Goal: Complete Application Form: Complete application form

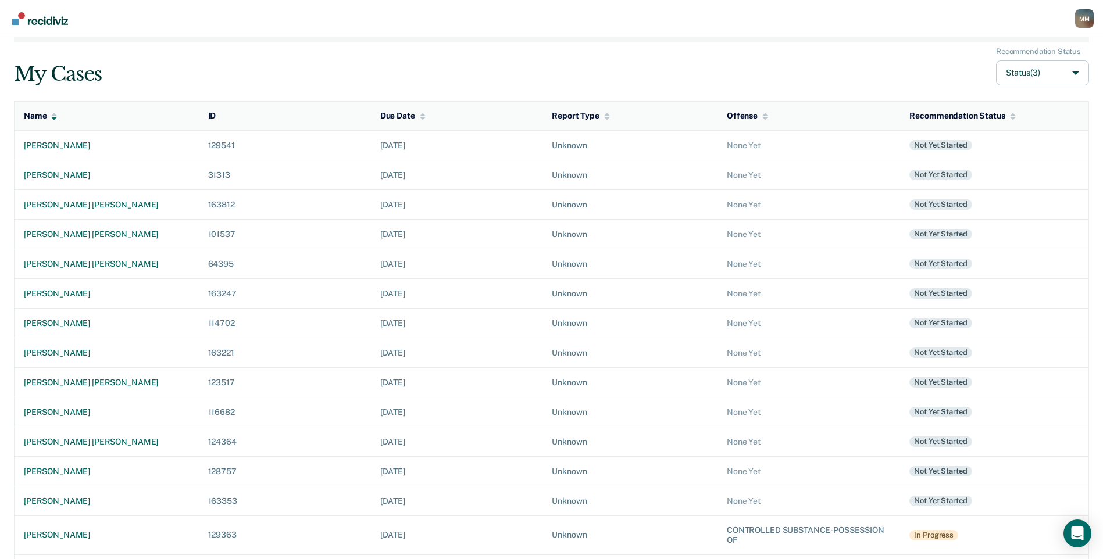
scroll to position [77, 0]
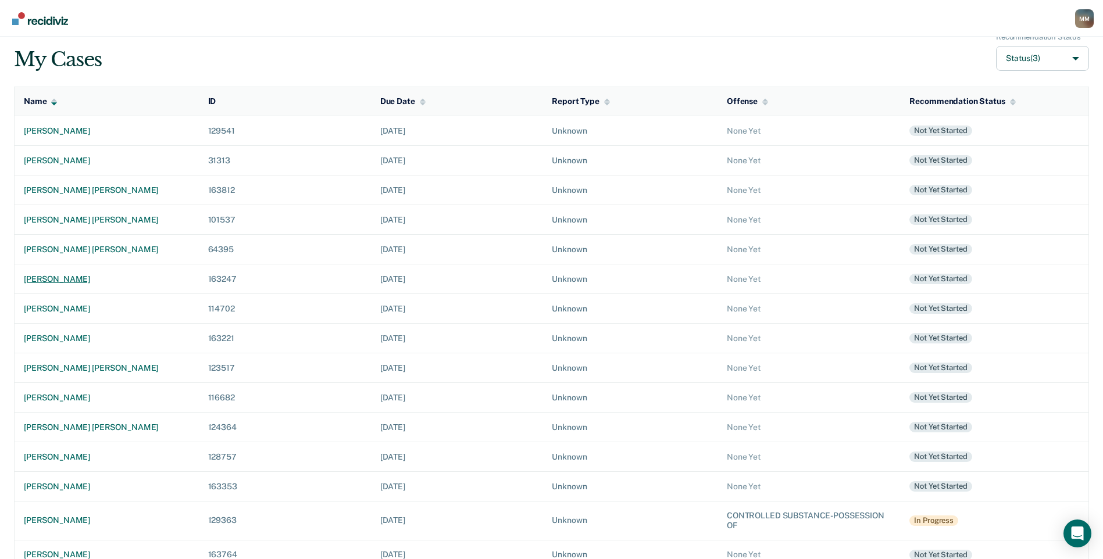
click at [44, 279] on div "[PERSON_NAME]" at bounding box center [107, 279] width 166 height 10
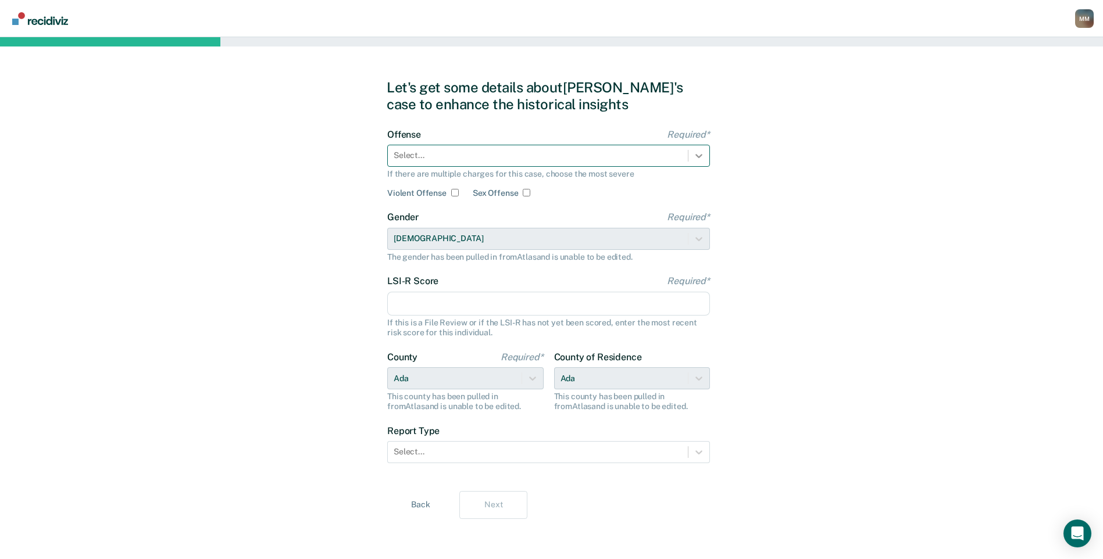
click at [692, 155] on div at bounding box center [698, 155] width 21 height 21
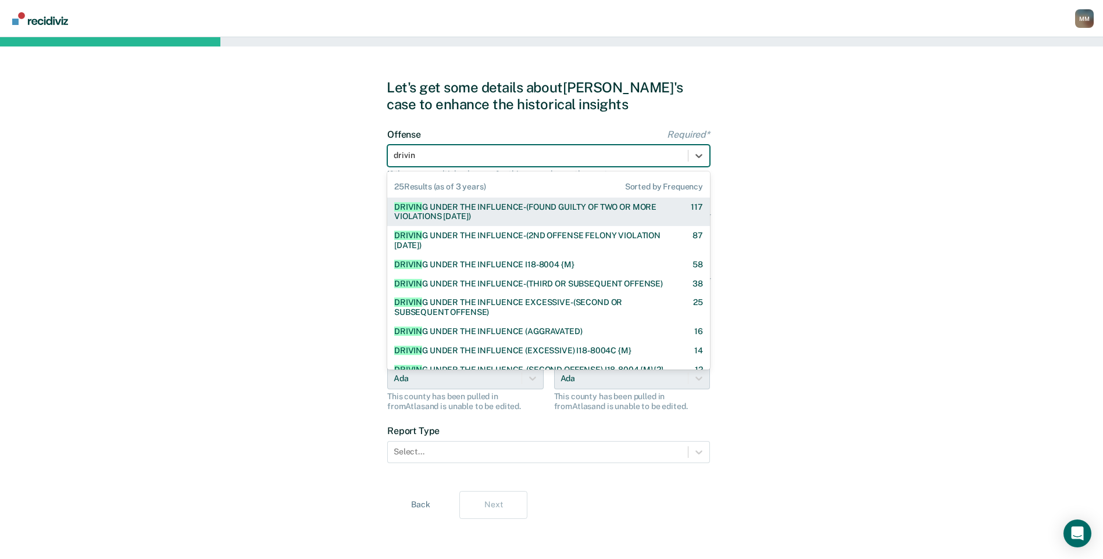
type input "driving"
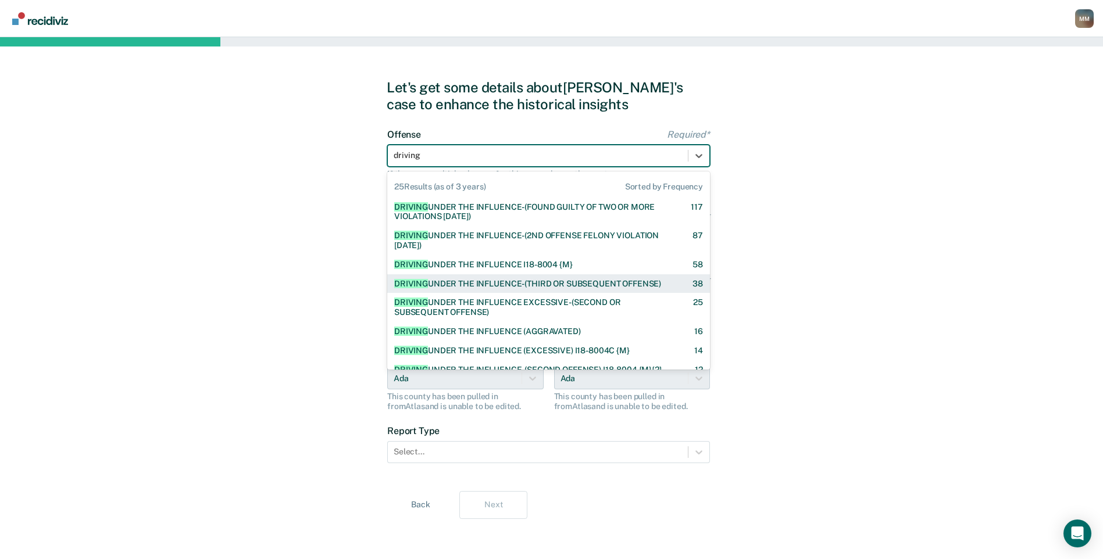
click at [580, 285] on div "DRIVING UNDER THE INFLUENCE-(THIRD OR SUBSEQUENT OFFENSE)" at bounding box center [527, 284] width 267 height 10
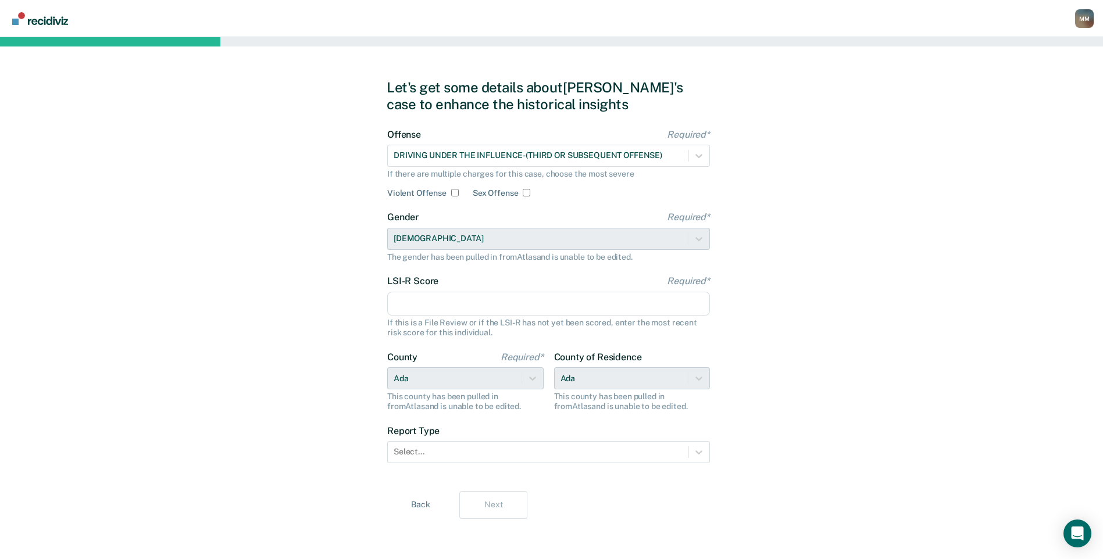
click at [487, 302] on input "LSI-R Score Required*" at bounding box center [548, 304] width 323 height 24
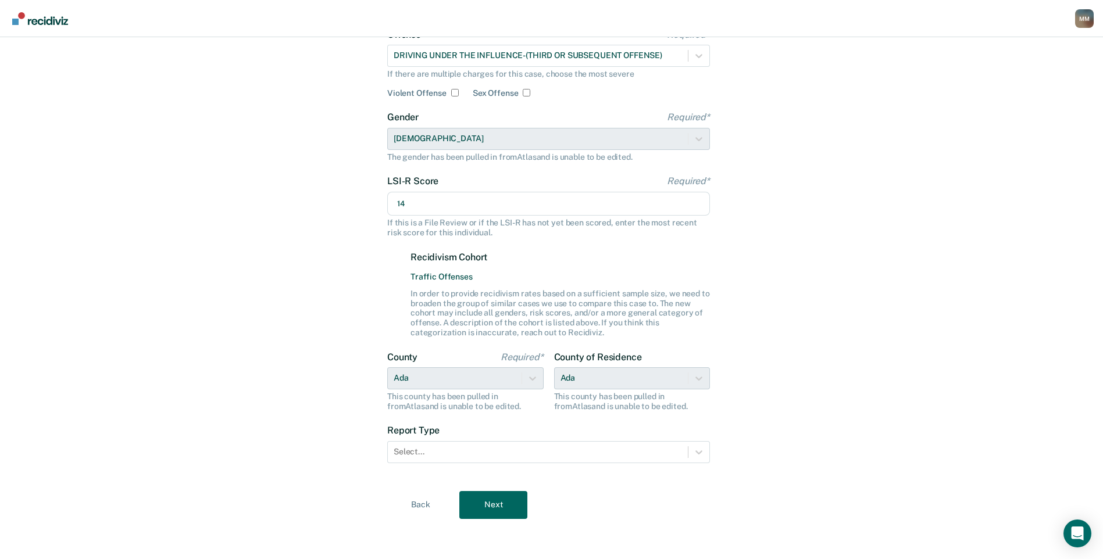
scroll to position [102, 0]
type input "14"
click at [528, 451] on div at bounding box center [538, 450] width 288 height 12
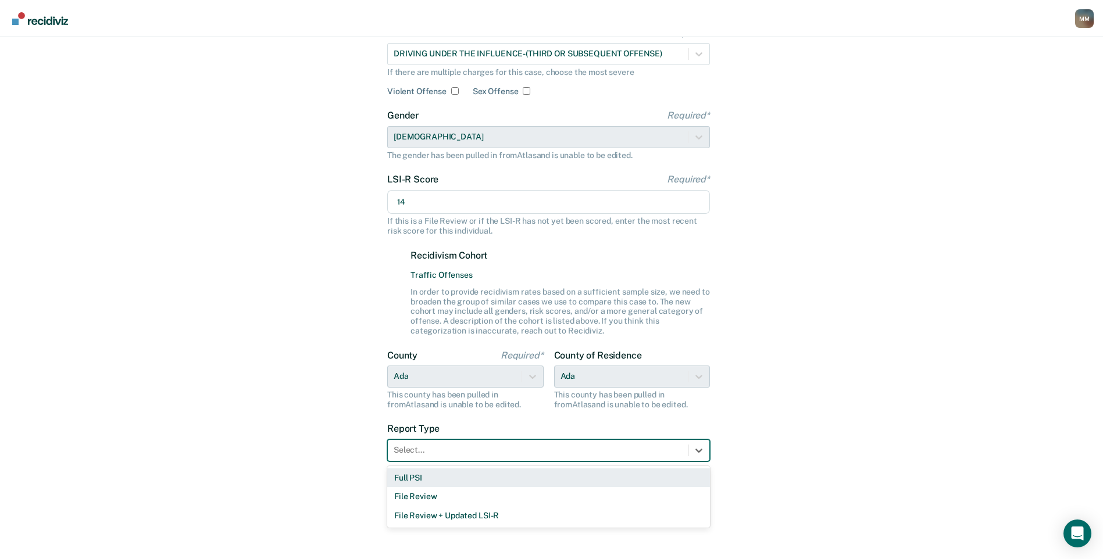
click at [523, 477] on div "Full PSI" at bounding box center [548, 478] width 323 height 19
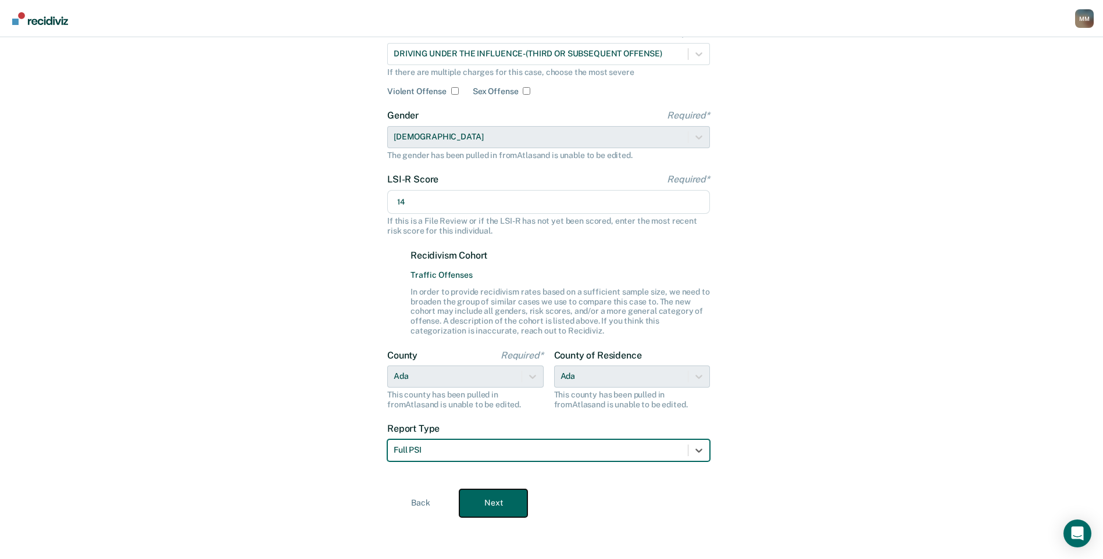
click at [509, 506] on button "Next" at bounding box center [493, 504] width 68 height 28
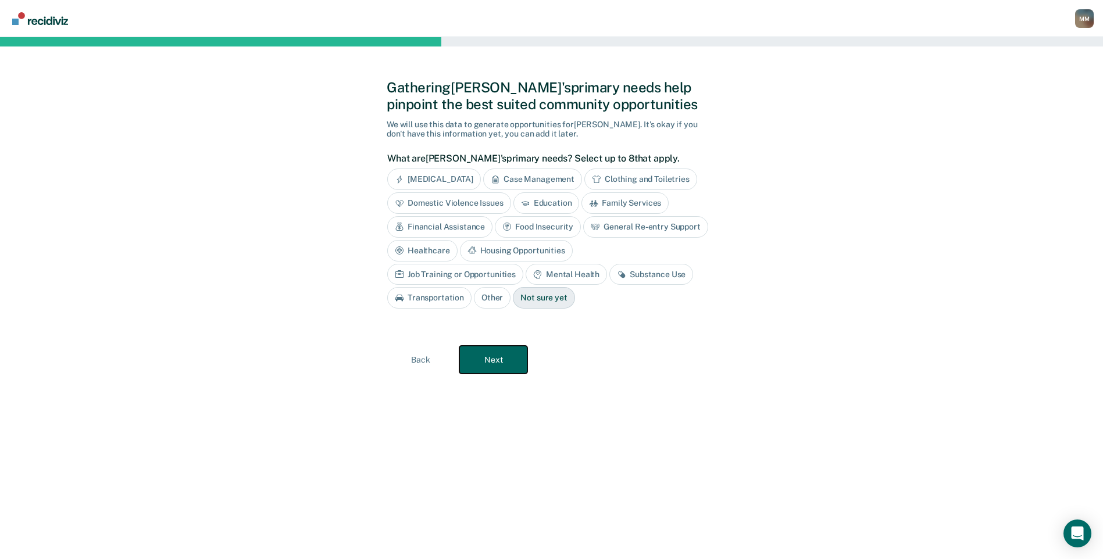
scroll to position [0, 0]
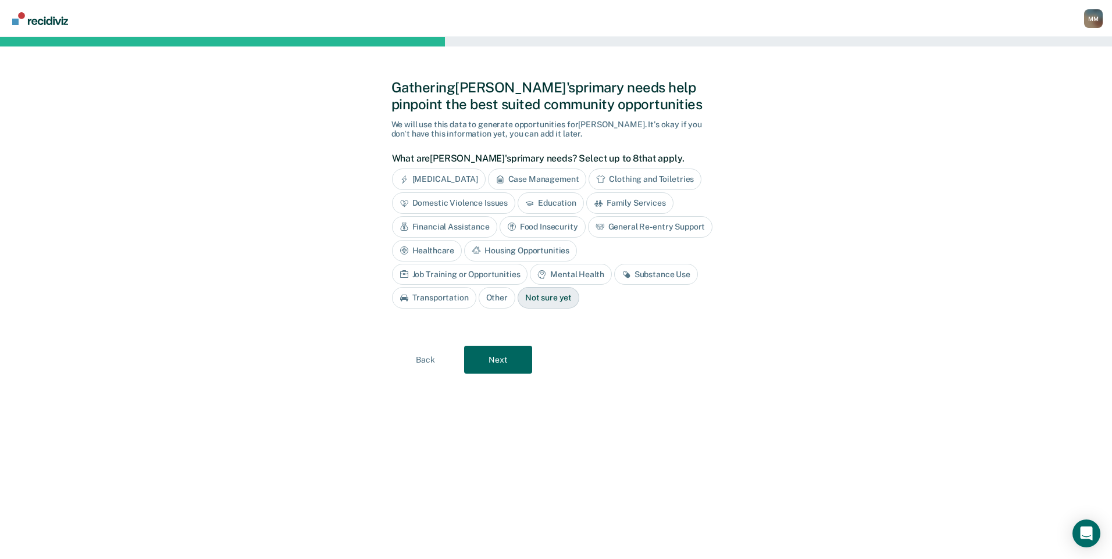
click at [530, 272] on div "Mental Health" at bounding box center [570, 275] width 81 height 22
click at [489, 356] on button "Next" at bounding box center [498, 360] width 68 height 28
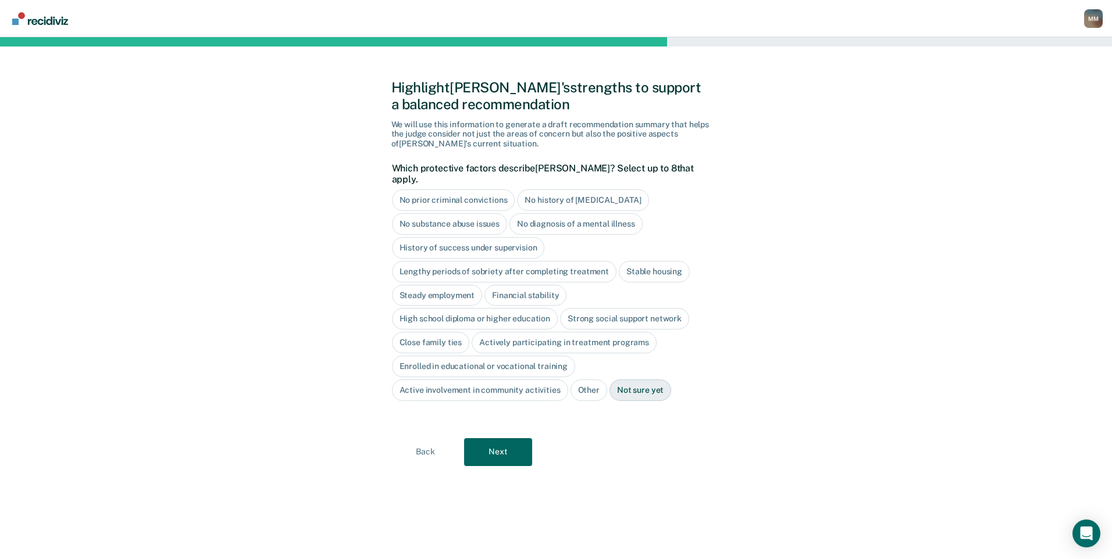
click at [558, 190] on div "No history of [MEDICAL_DATA]" at bounding box center [582, 201] width 131 height 22
click at [530, 239] on div "History of success under supervision" at bounding box center [468, 248] width 153 height 22
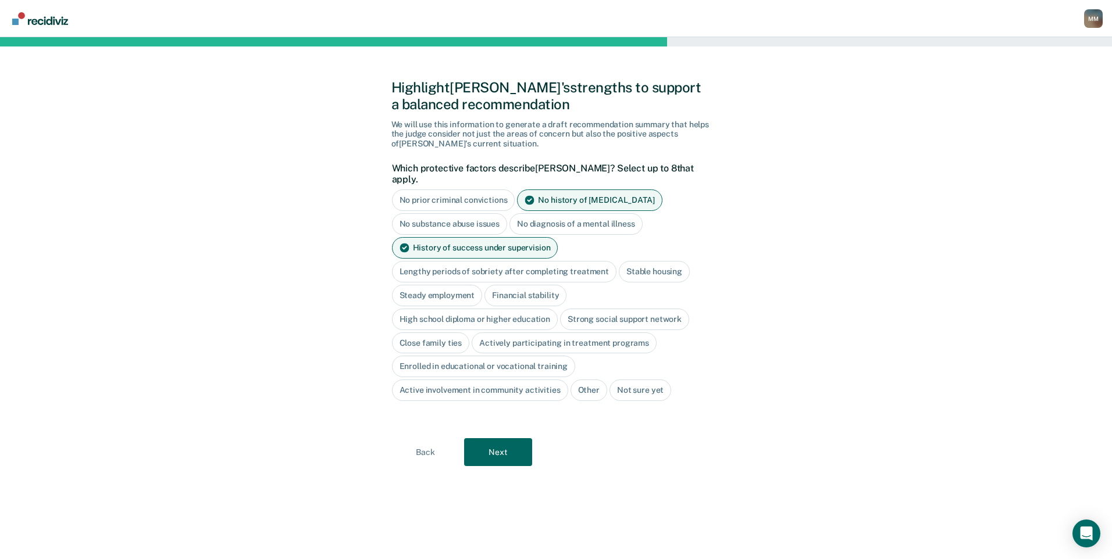
click at [637, 262] on div "Stable housing" at bounding box center [654, 272] width 71 height 22
click at [495, 309] on div "High school diploma or higher education" at bounding box center [475, 320] width 166 height 22
click at [506, 333] on div "Actively participating in treatment programs" at bounding box center [564, 344] width 185 height 22
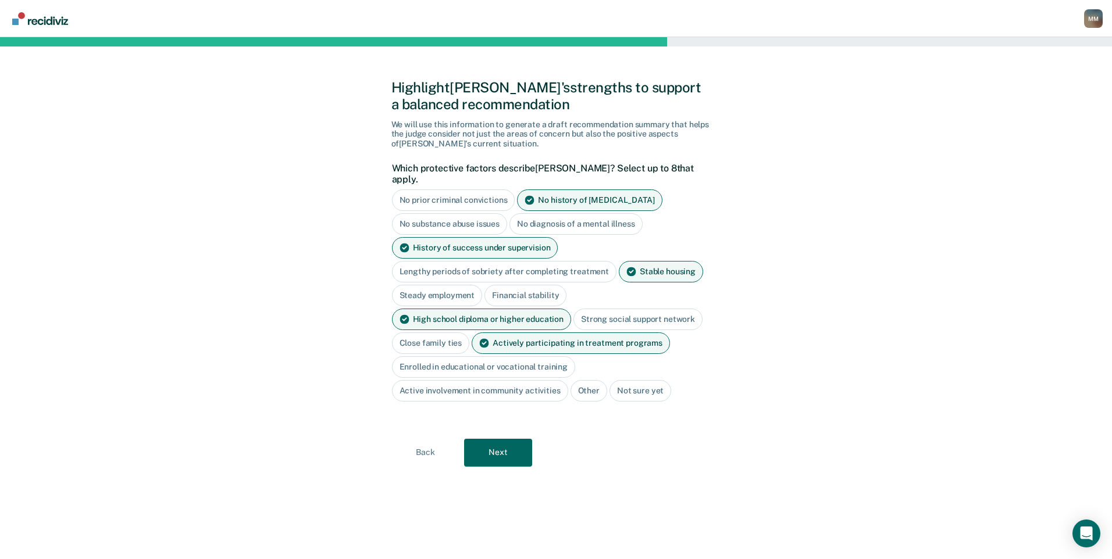
click at [595, 313] on div "Strong social support network" at bounding box center [637, 320] width 129 height 22
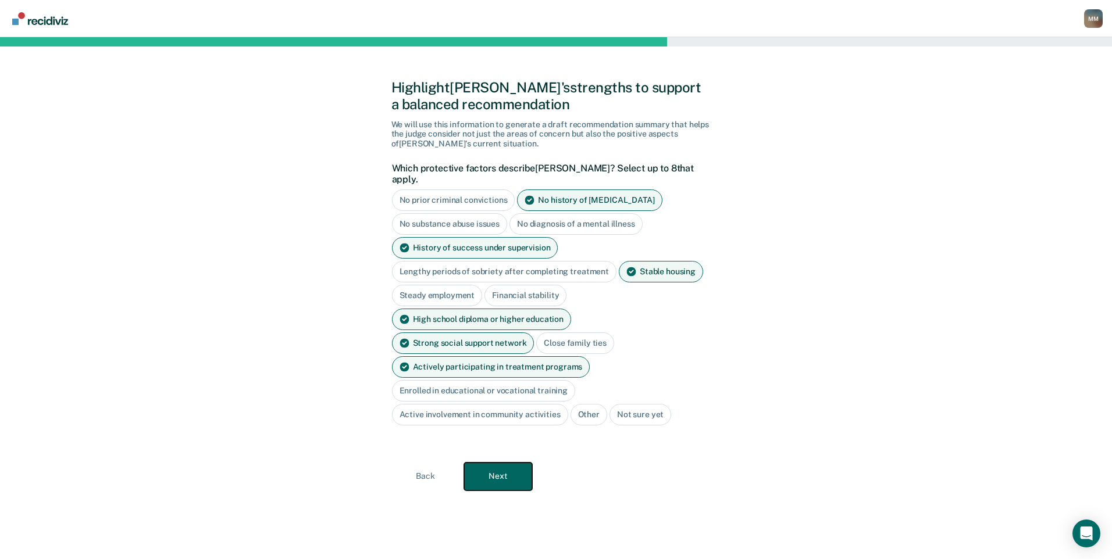
click at [502, 463] on button "Next" at bounding box center [498, 477] width 68 height 28
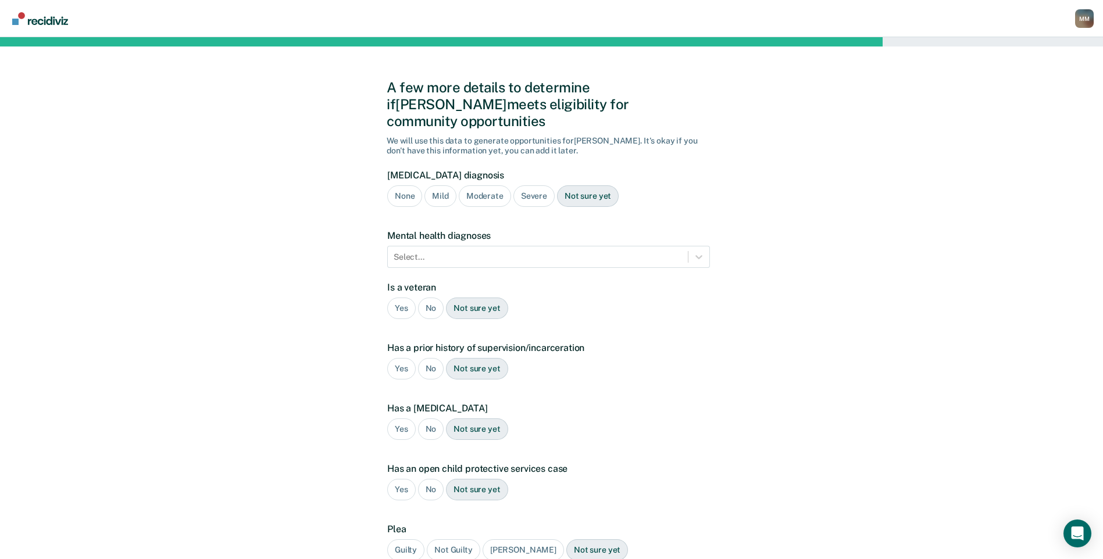
click at [488, 185] on div "Moderate" at bounding box center [485, 196] width 52 height 22
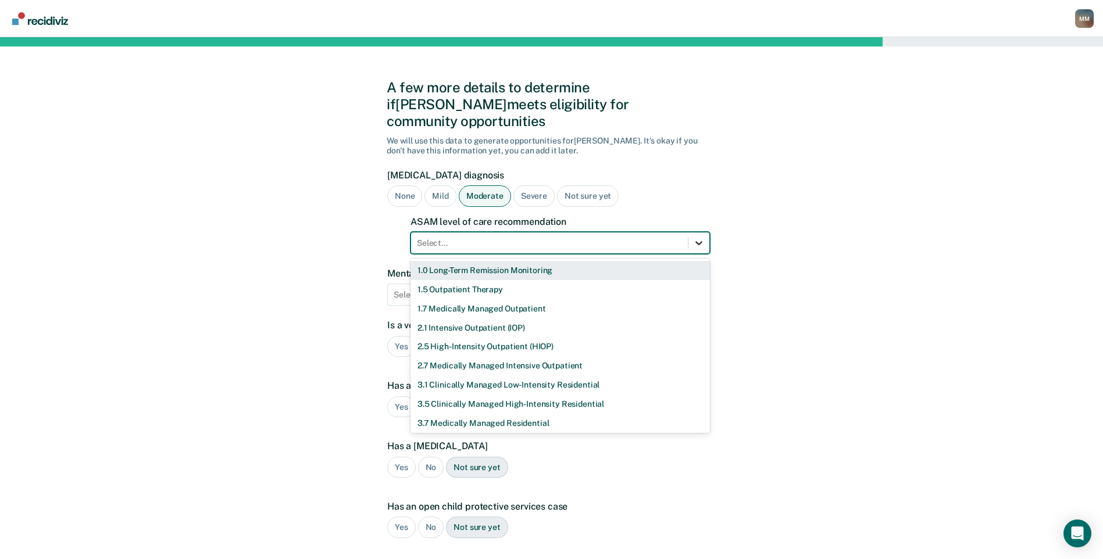
click at [695, 237] on icon at bounding box center [699, 243] width 12 height 12
click at [549, 280] on div "1.5 Outpatient Therapy" at bounding box center [559, 289] width 299 height 19
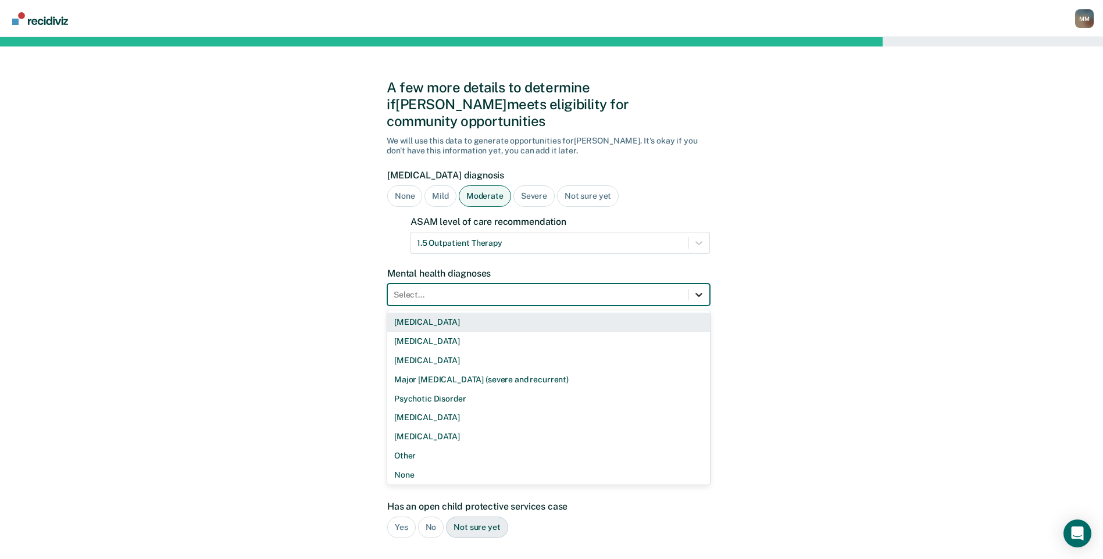
click at [694, 289] on icon at bounding box center [699, 295] width 12 height 12
click at [554, 313] on div "[MEDICAL_DATA]" at bounding box center [548, 322] width 323 height 19
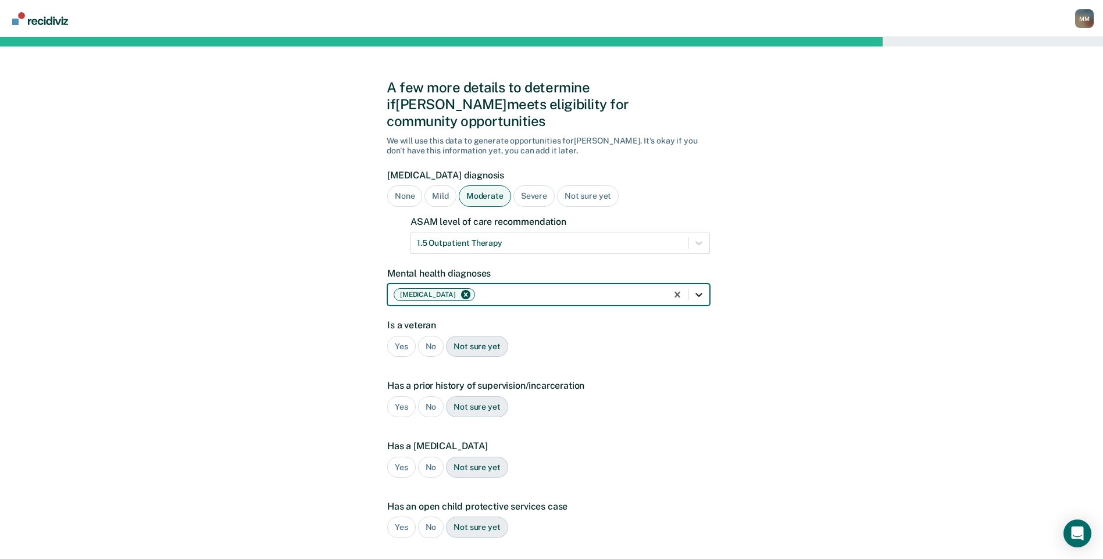
click at [702, 289] on icon at bounding box center [699, 295] width 12 height 12
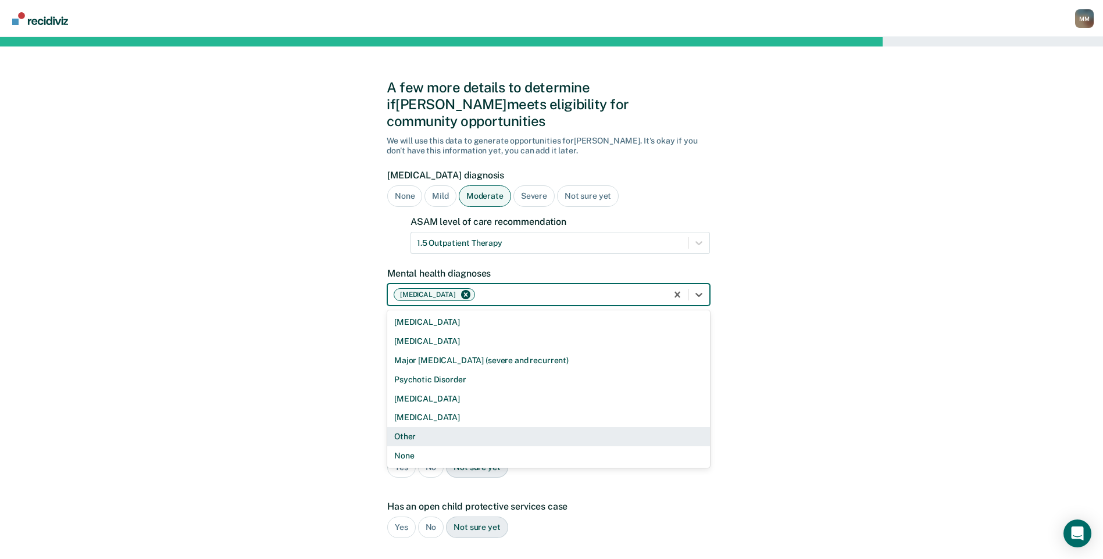
click at [497, 427] on div "Other" at bounding box center [548, 436] width 323 height 19
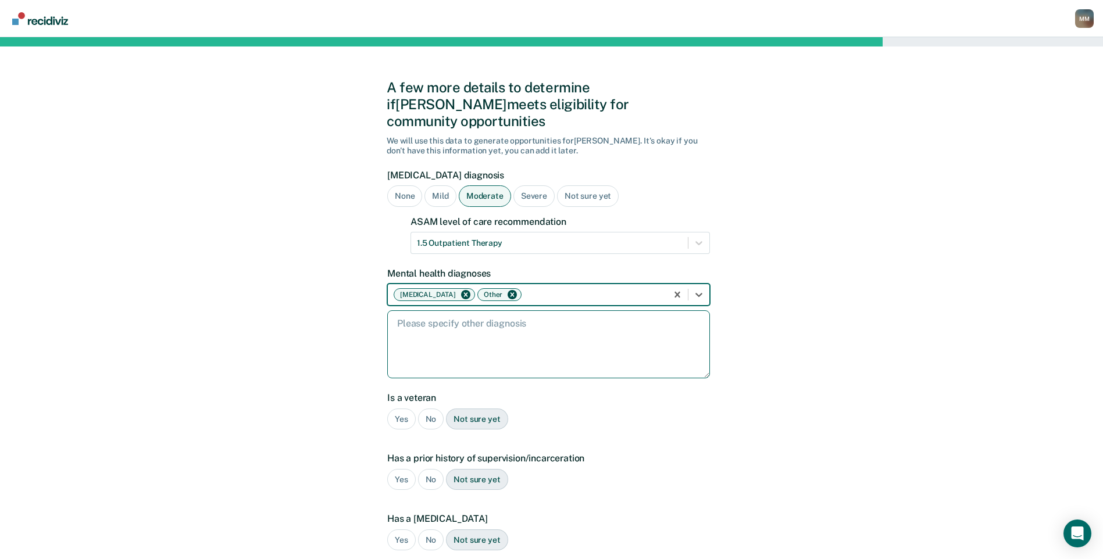
click at [468, 312] on textarea at bounding box center [548, 344] width 323 height 68
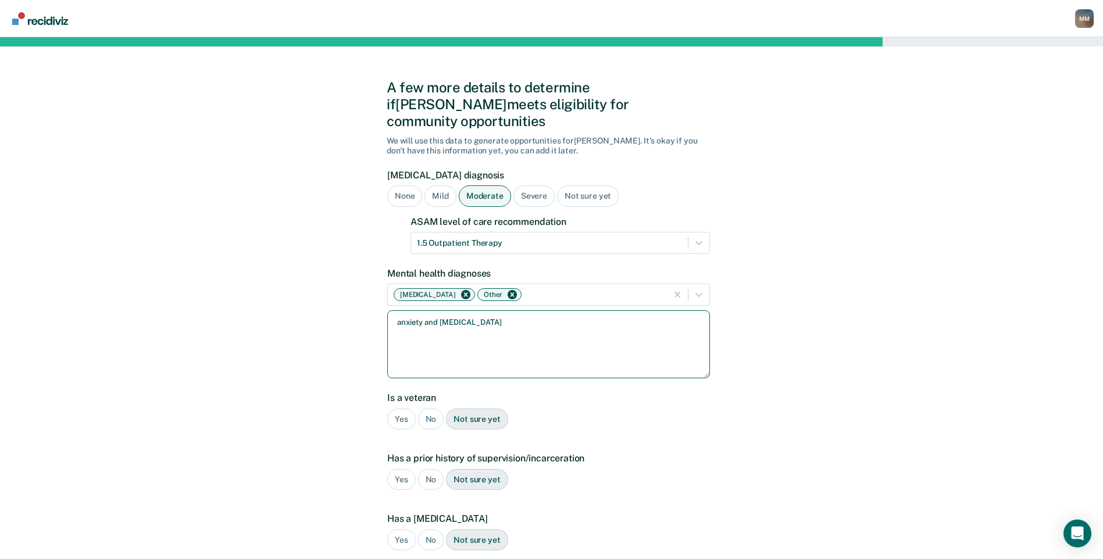
type textarea "anxiety and [MEDICAL_DATA]"
click at [596, 469] on div "Yes No Not sure yet" at bounding box center [548, 480] width 323 height 22
click at [426, 409] on div "No" at bounding box center [431, 420] width 26 height 22
click at [405, 469] on div "Yes" at bounding box center [401, 480] width 28 height 22
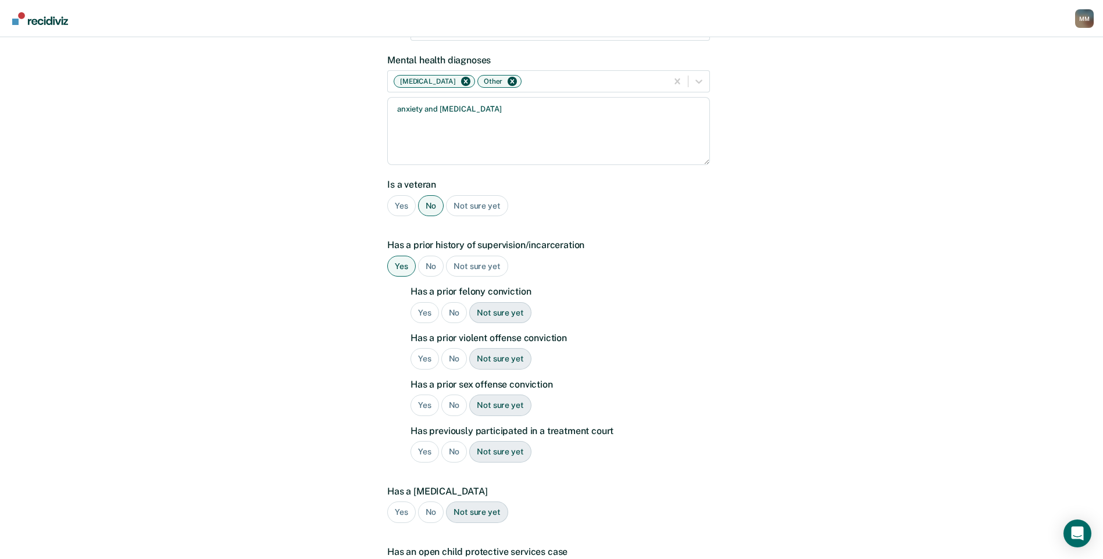
scroll to position [233, 0]
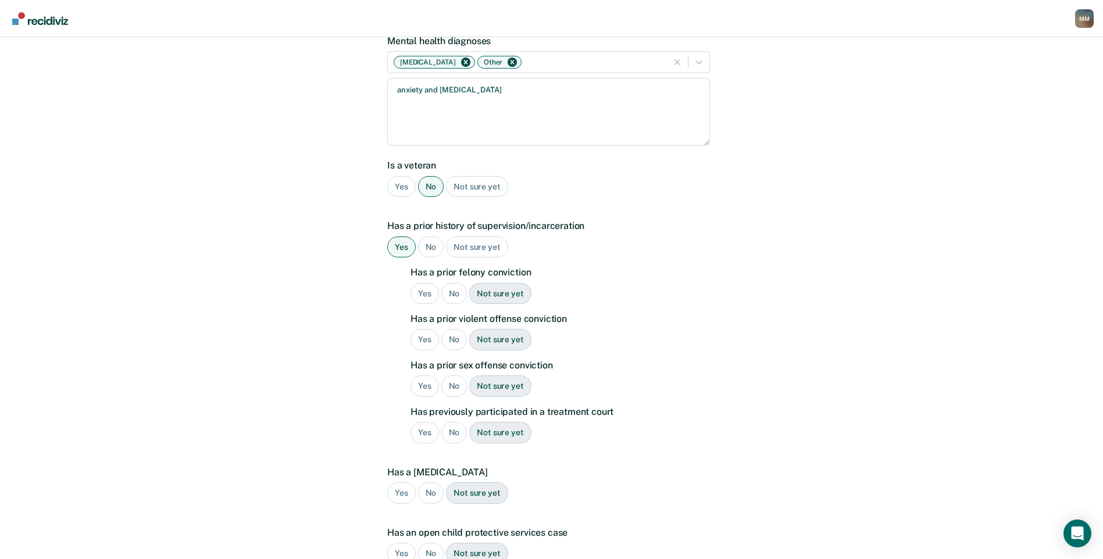
click at [445, 283] on div "No" at bounding box center [454, 294] width 26 height 22
click at [456, 329] on div "No" at bounding box center [454, 340] width 26 height 22
click at [451, 376] on div "No" at bounding box center [454, 387] width 26 height 22
click at [453, 422] on div "No" at bounding box center [454, 433] width 26 height 22
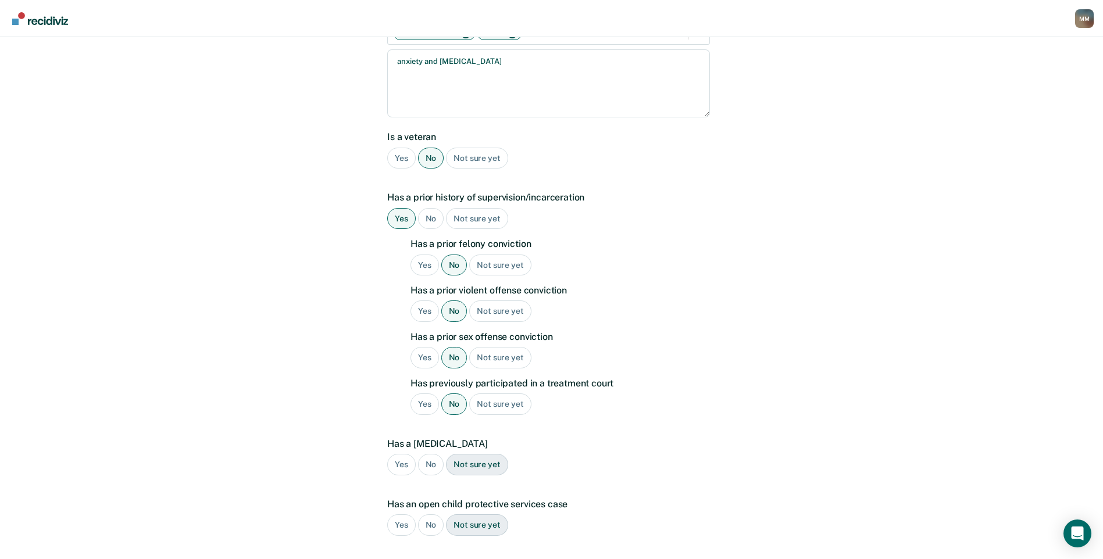
scroll to position [388, 0]
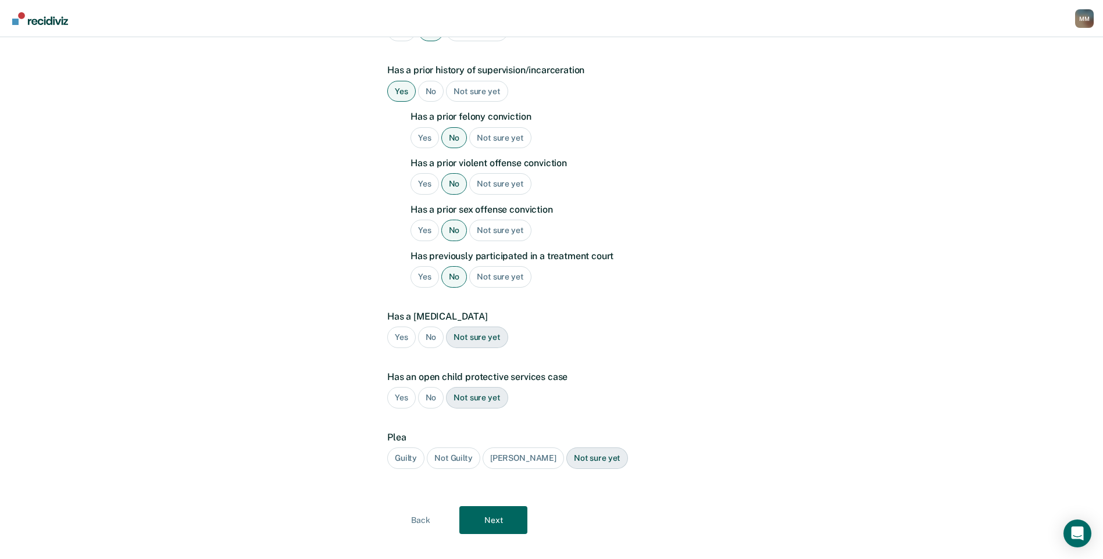
click at [433, 327] on div "No" at bounding box center [431, 338] width 26 height 22
click at [426, 387] on div "No" at bounding box center [431, 398] width 26 height 22
click at [410, 448] on div "Guilty" at bounding box center [405, 459] width 37 height 22
click at [495, 506] on button "Next" at bounding box center [493, 520] width 68 height 28
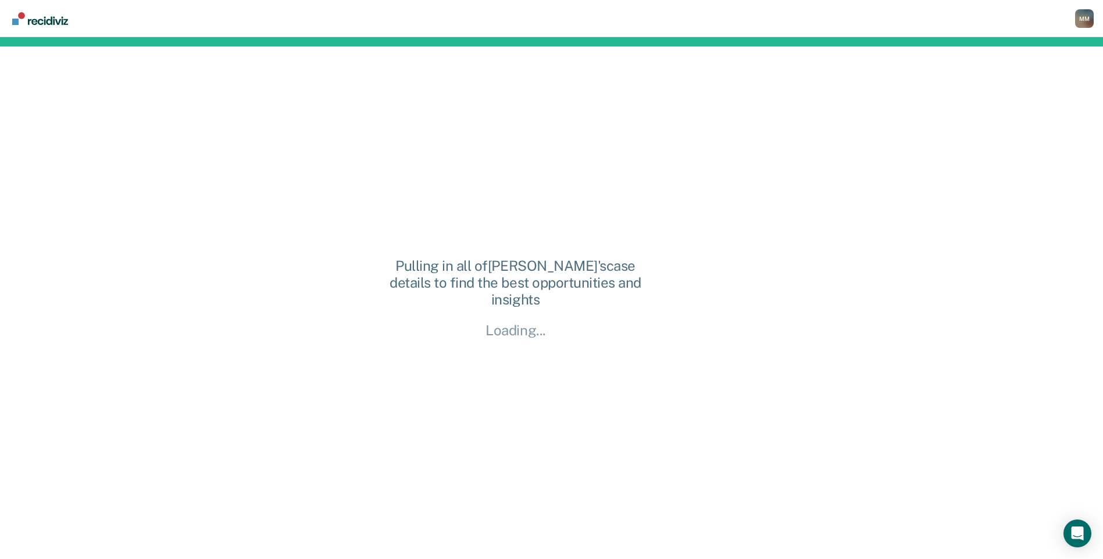
scroll to position [0, 0]
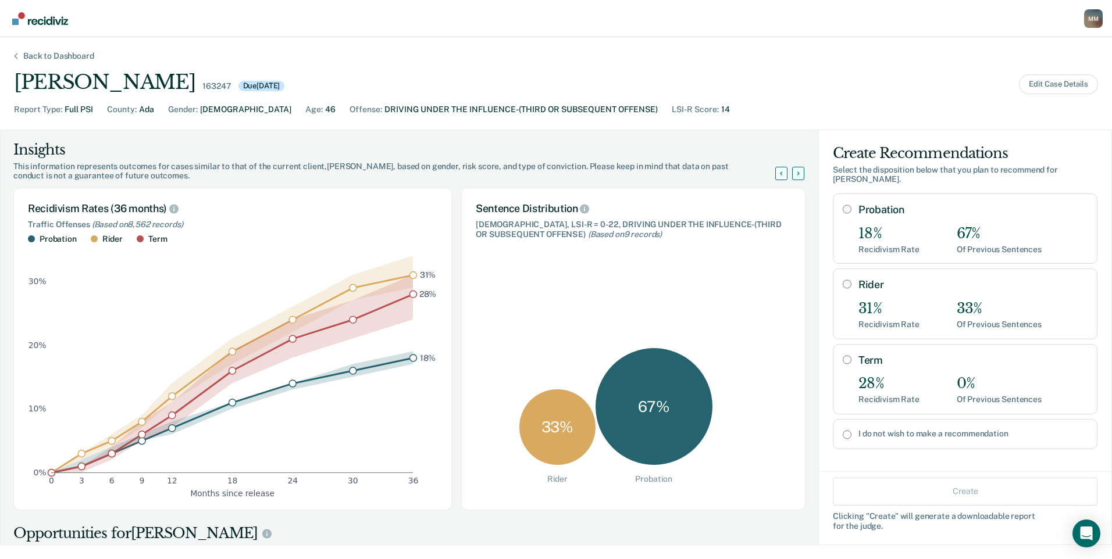
click at [842, 430] on input "I do not wish to make a recommendation" at bounding box center [846, 434] width 9 height 9
radio input "true"
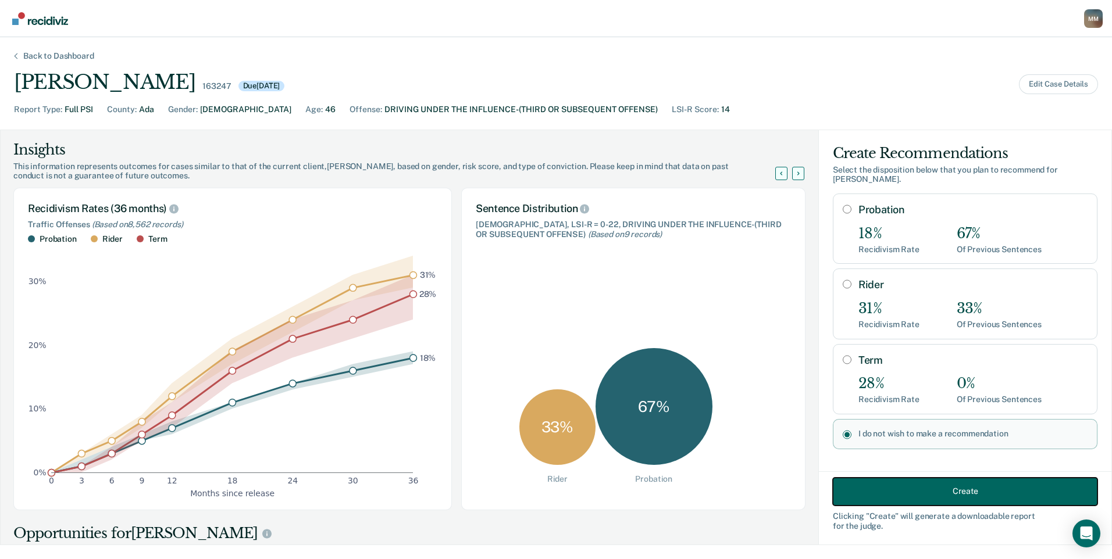
click at [858, 496] on button "Create" at bounding box center [965, 491] width 265 height 28
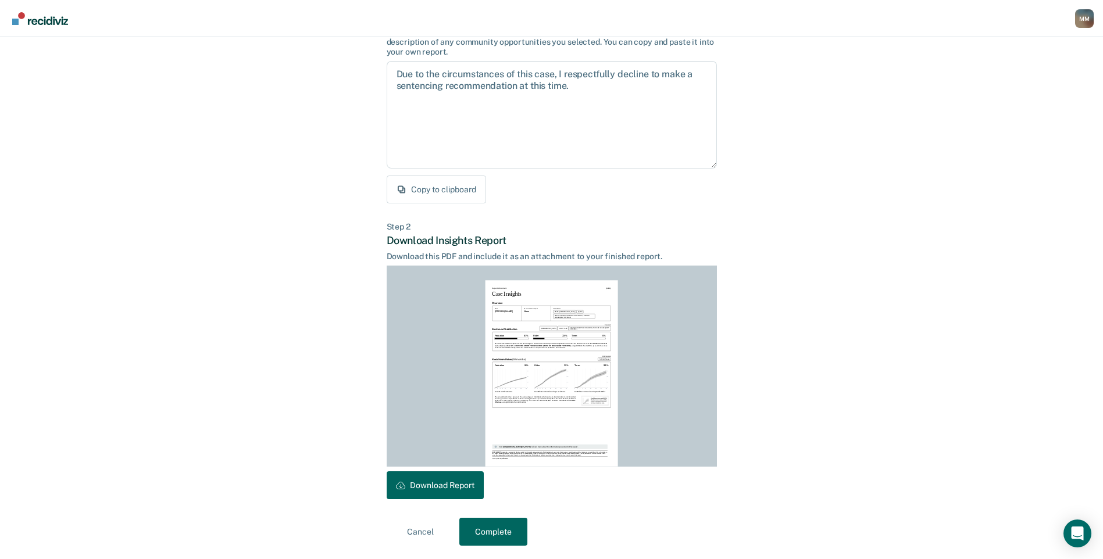
scroll to position [103, 0]
click at [438, 485] on button "Download Report" at bounding box center [435, 485] width 97 height 28
click at [473, 530] on button "Complete" at bounding box center [493, 531] width 68 height 28
